Goal: Task Accomplishment & Management: Complete application form

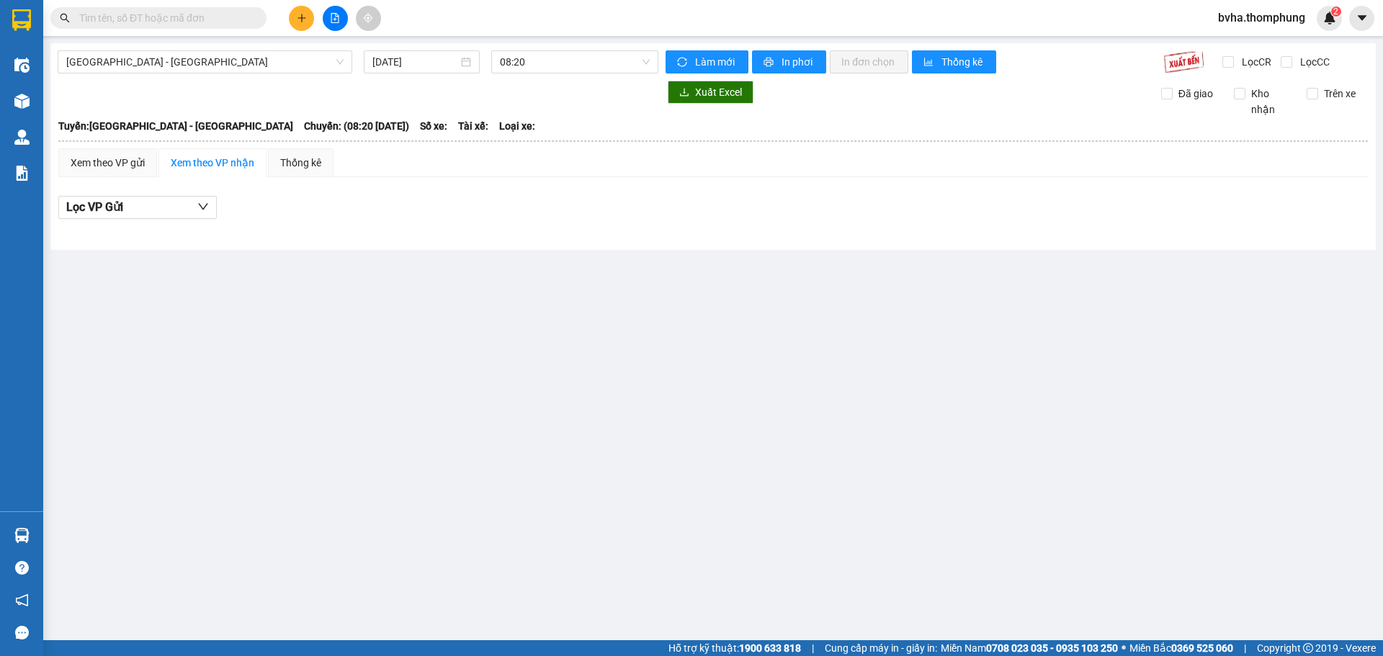
click at [298, 18] on icon "plus" at bounding box center [302, 17] width 8 height 1
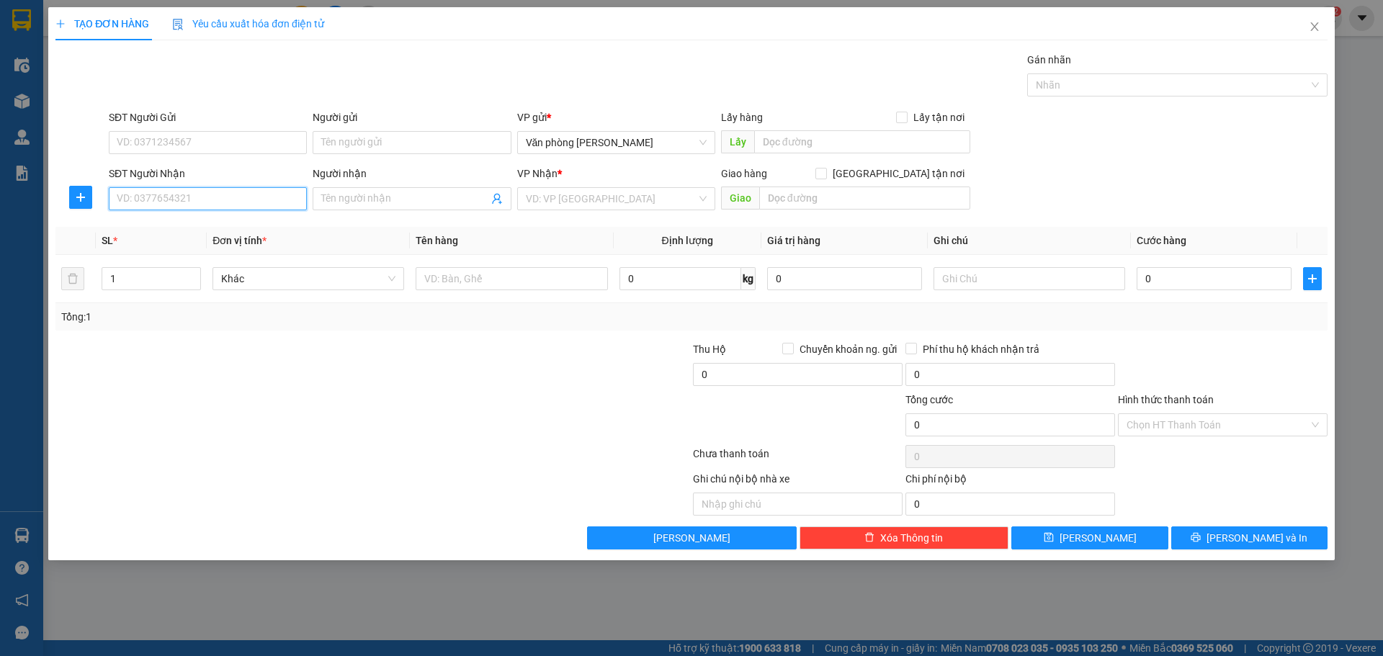
click at [190, 204] on input "SĐT Người Nhận" at bounding box center [208, 198] width 198 height 23
type input "0946387665"
click at [228, 228] on div "0946387665 - [PERSON_NAME]" at bounding box center [207, 228] width 181 height 16
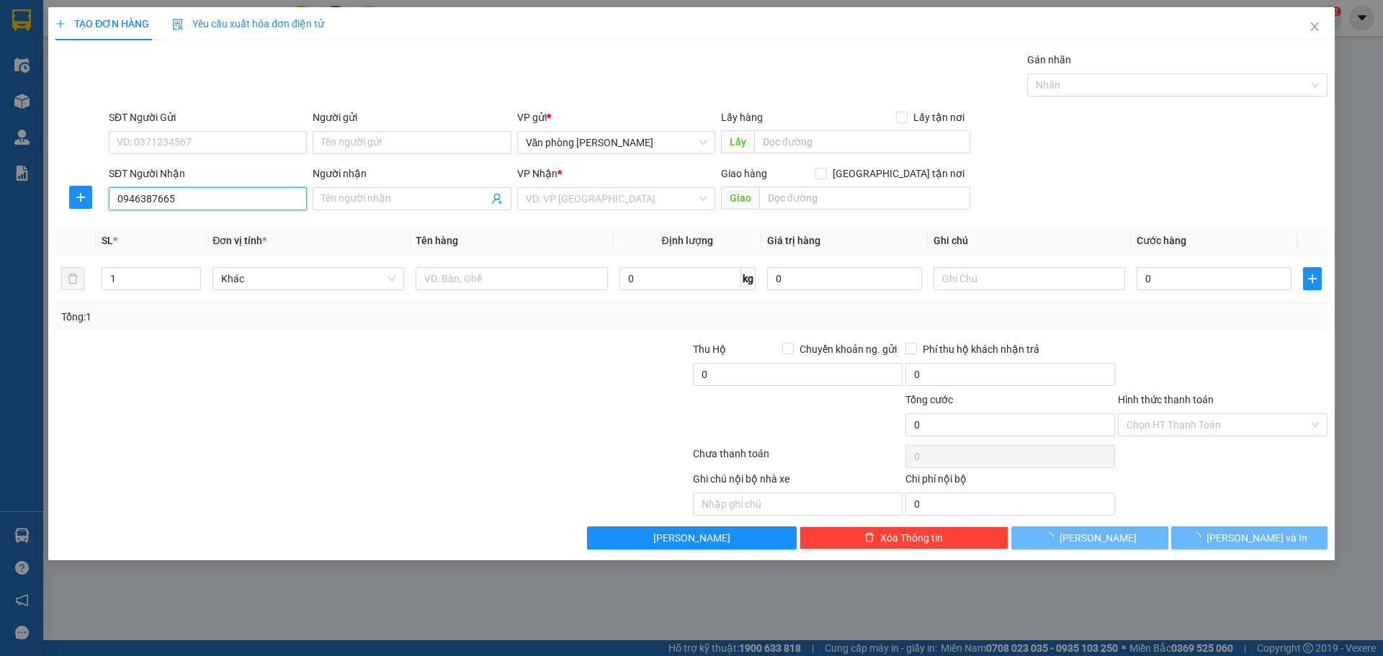
type input "Anh thành"
type input "Q hồng"
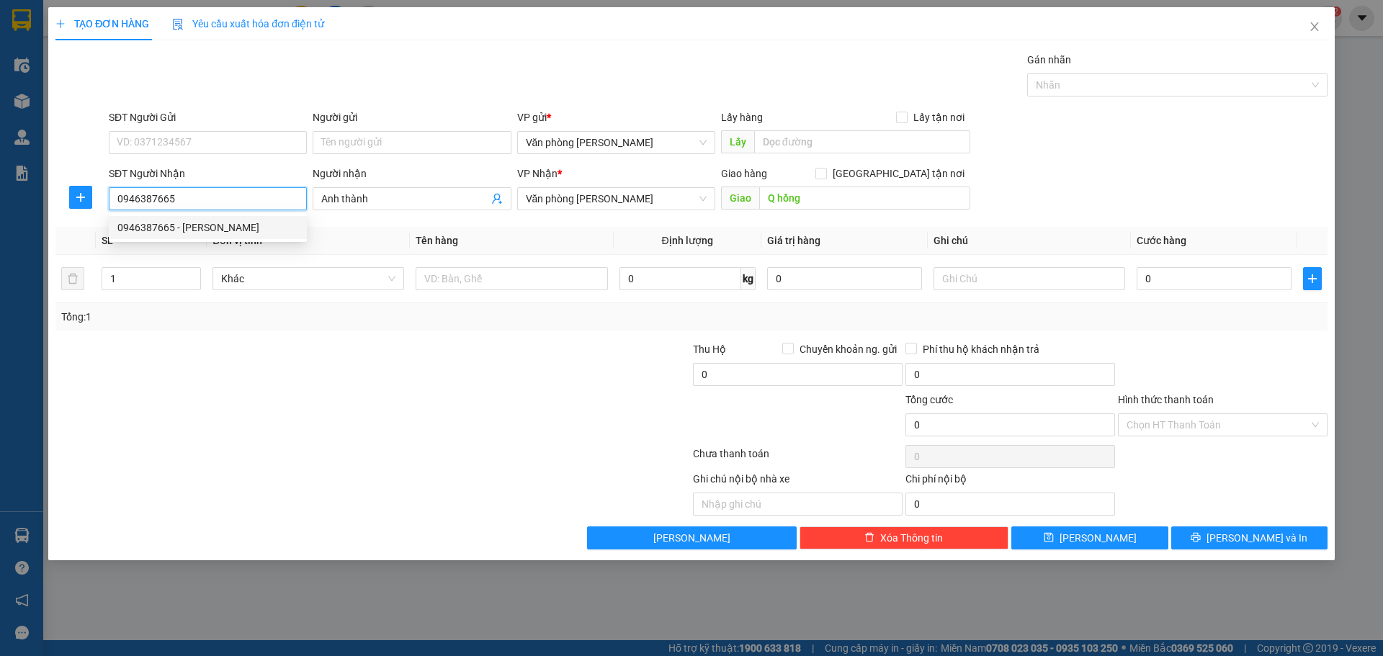
drag, startPoint x: 190, startPoint y: 202, endPoint x: 94, endPoint y: 202, distance: 95.8
click at [94, 202] on div "SĐT Người Nhận 0946387665 Người nhận Anh thành VP Nhận * Văn phòng [PERSON_NAME…" at bounding box center [691, 191] width 1275 height 50
type input "0946387665"
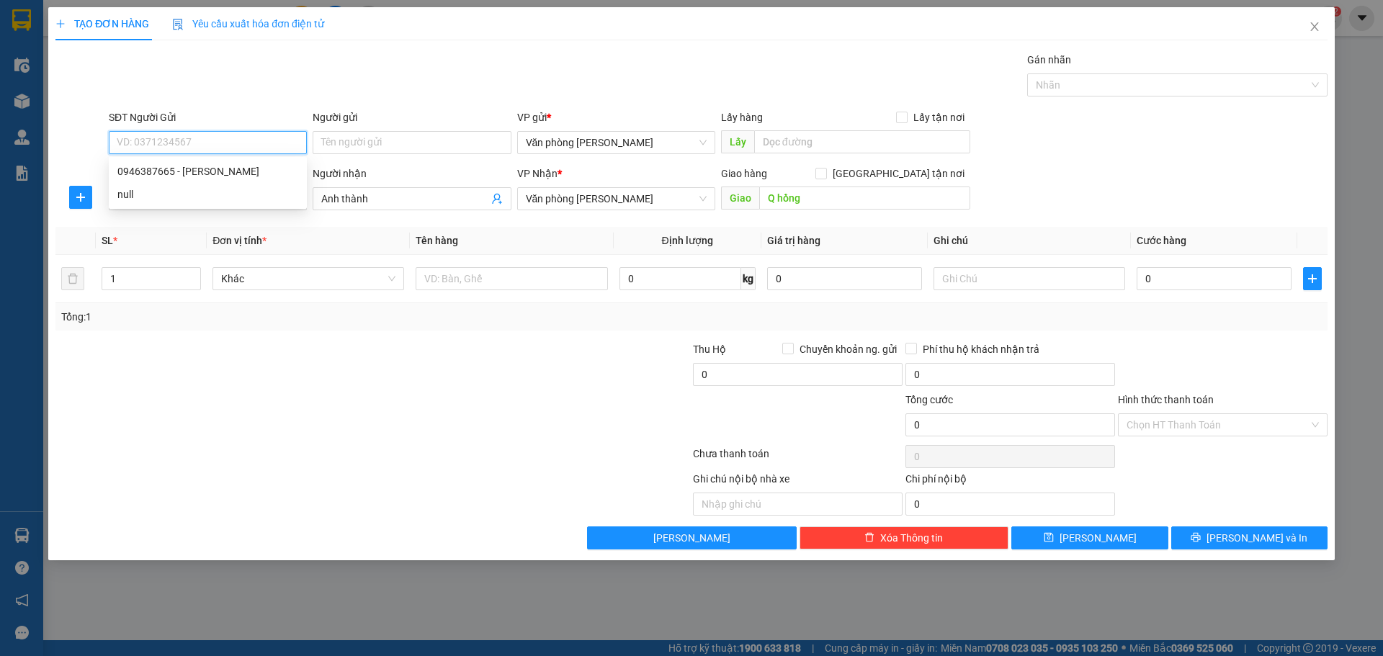
paste input "0946387665"
type input "0946387665"
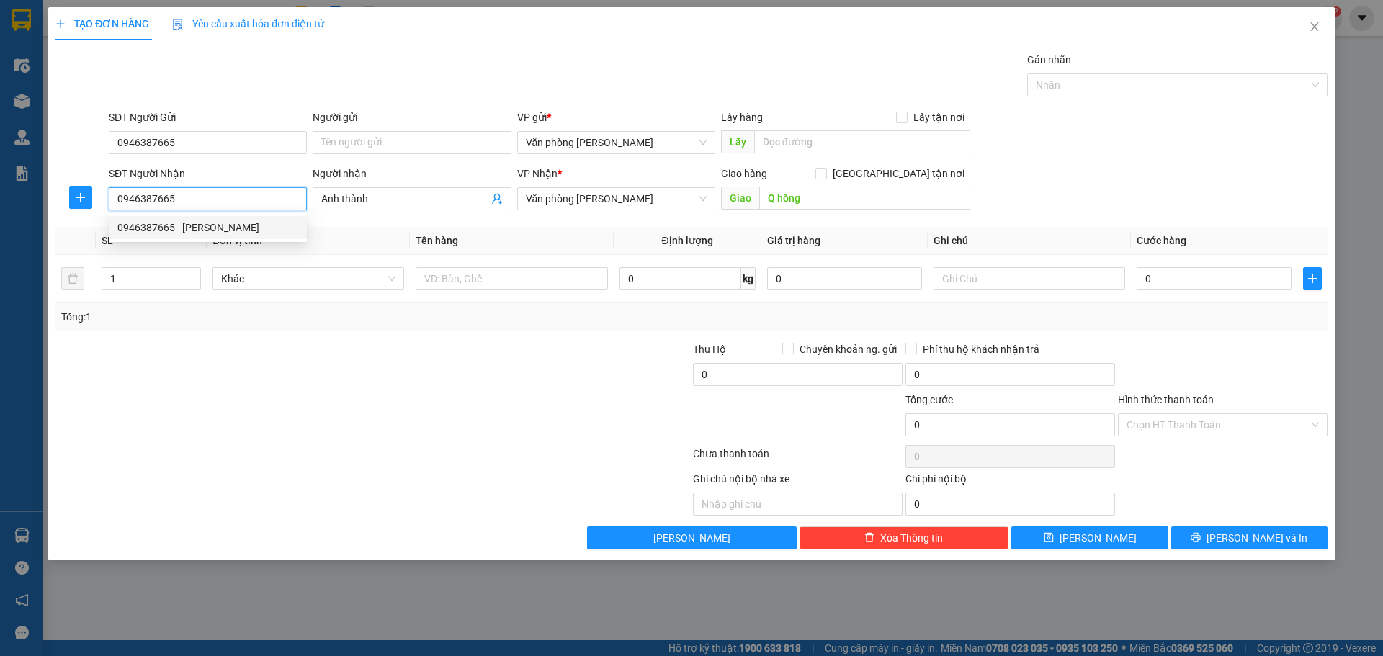
drag, startPoint x: 196, startPoint y: 202, endPoint x: 102, endPoint y: 217, distance: 94.8
click at [102, 217] on div "Transit Pickup Surcharge Ids Transit Deliver Surcharge Ids Transit Deliver Surc…" at bounding box center [691, 301] width 1272 height 498
type input "0972446600"
click at [187, 236] on div "0972446600 - chị tám" at bounding box center [208, 227] width 198 height 23
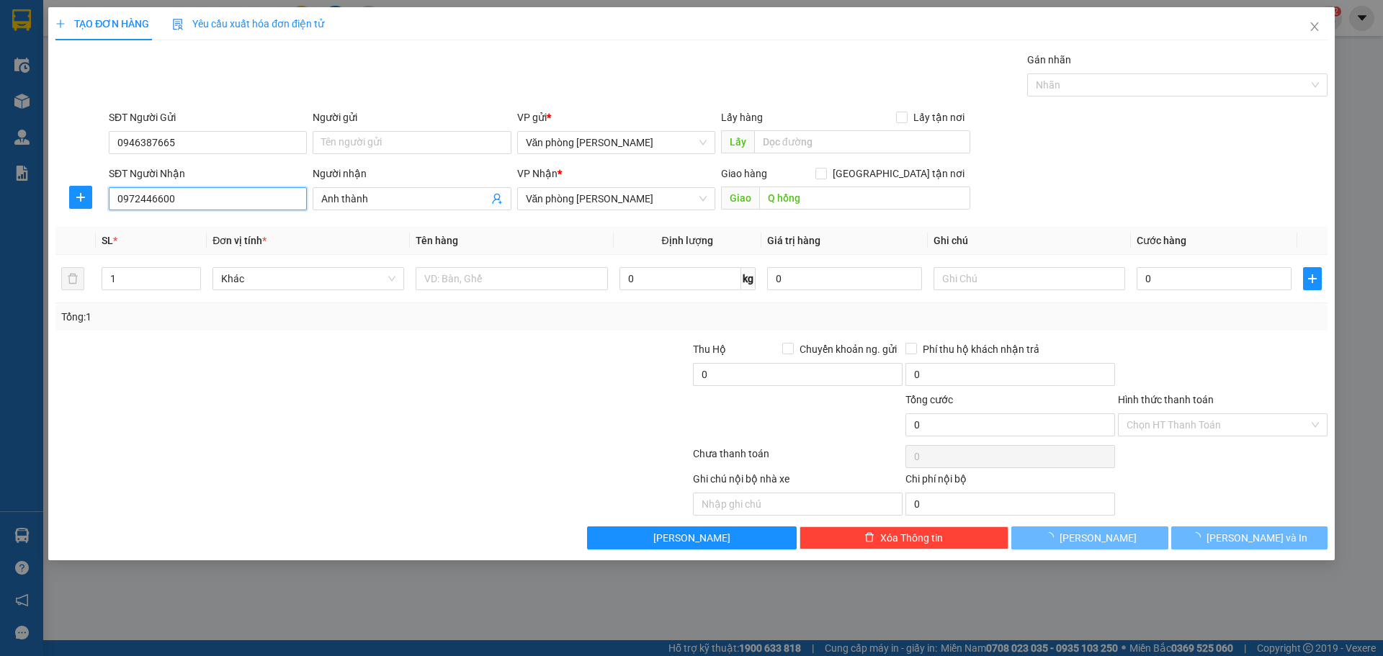
type input "chị tám"
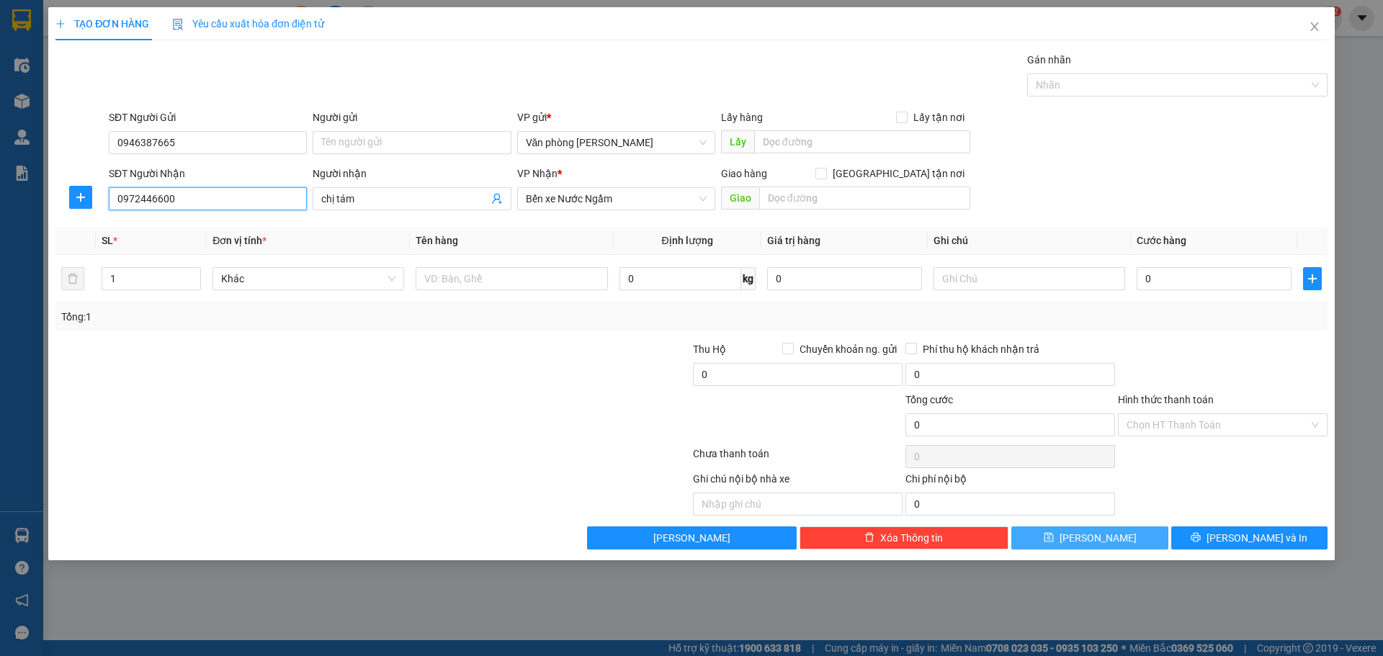
type input "0972446600"
click at [1054, 537] on icon "save" at bounding box center [1049, 537] width 10 height 10
